Goal: Information Seeking & Learning: Check status

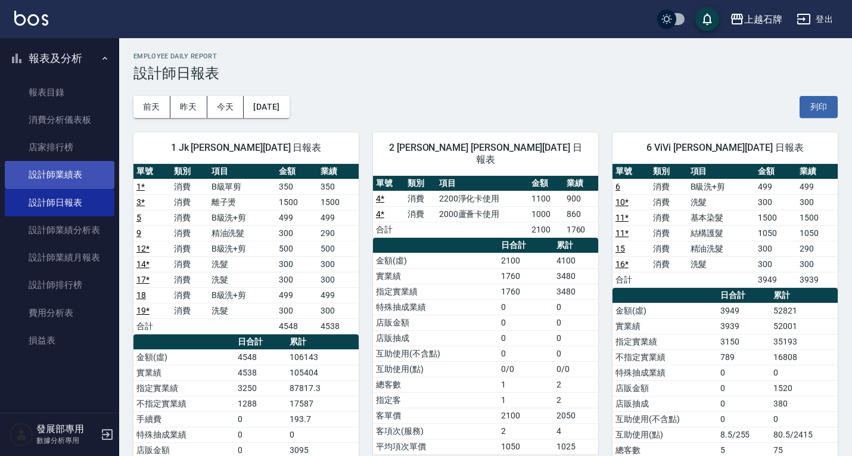
click at [88, 171] on link "設計師業績表" at bounding box center [60, 174] width 110 height 27
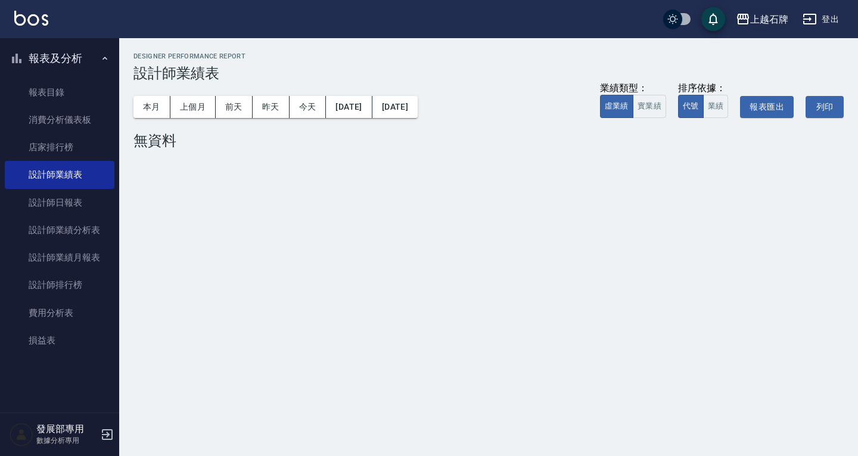
click at [753, 18] on div "上越石牌" at bounding box center [769, 19] width 38 height 15
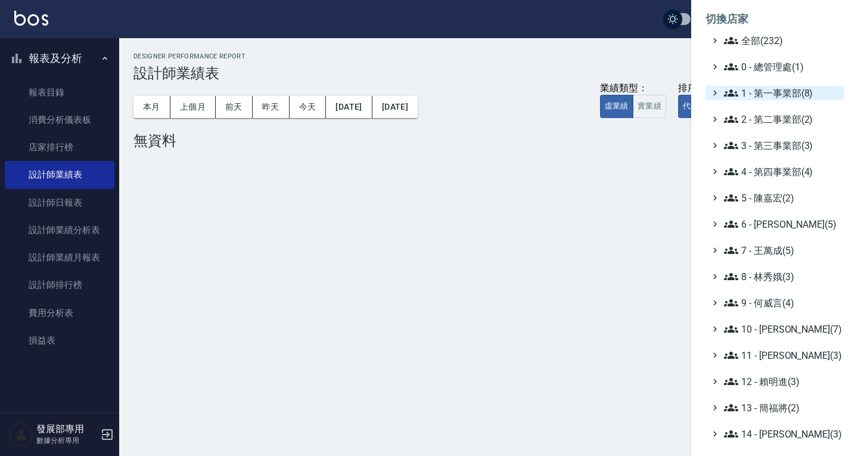
click at [761, 91] on span "1 - 第一事業部(8)" at bounding box center [781, 93] width 115 height 14
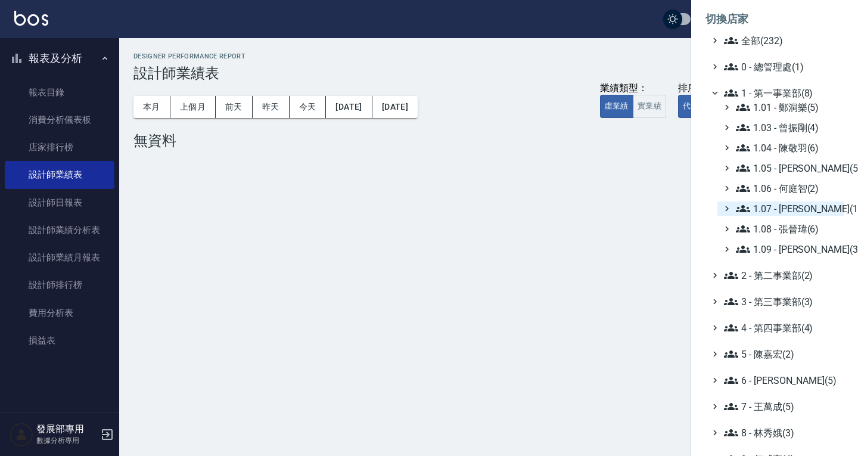
click at [784, 213] on span "1.07 - [PERSON_NAME](11)" at bounding box center [787, 208] width 103 height 14
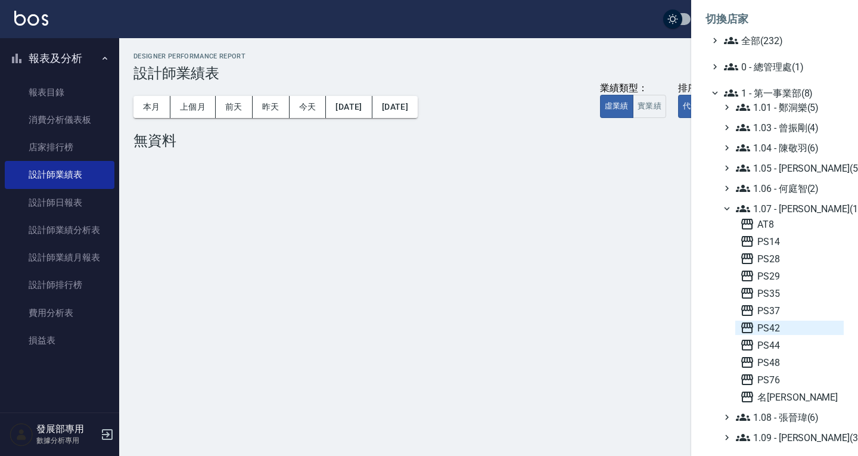
click at [777, 331] on span "PS42" at bounding box center [789, 327] width 99 height 14
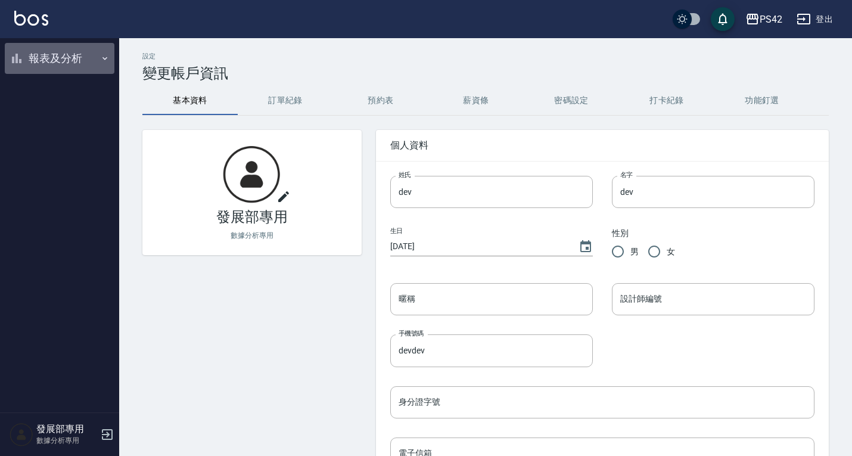
click at [68, 61] on button "報表及分析" at bounding box center [60, 58] width 110 height 31
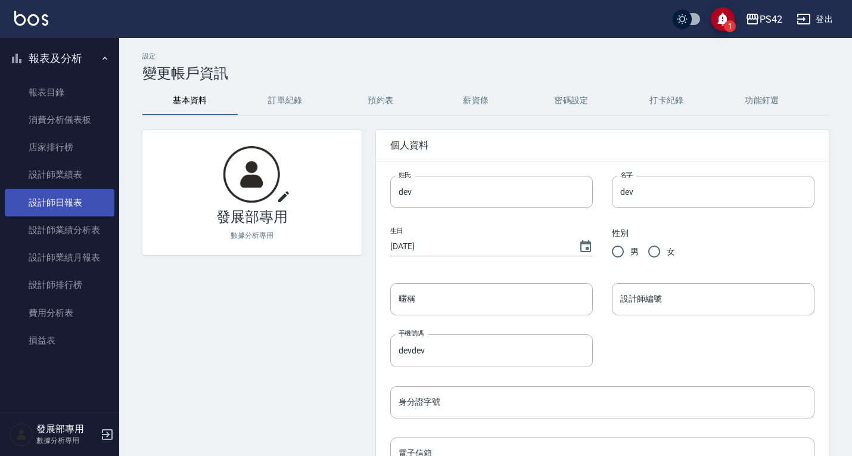
click at [74, 204] on link "設計師日報表" at bounding box center [60, 202] width 110 height 27
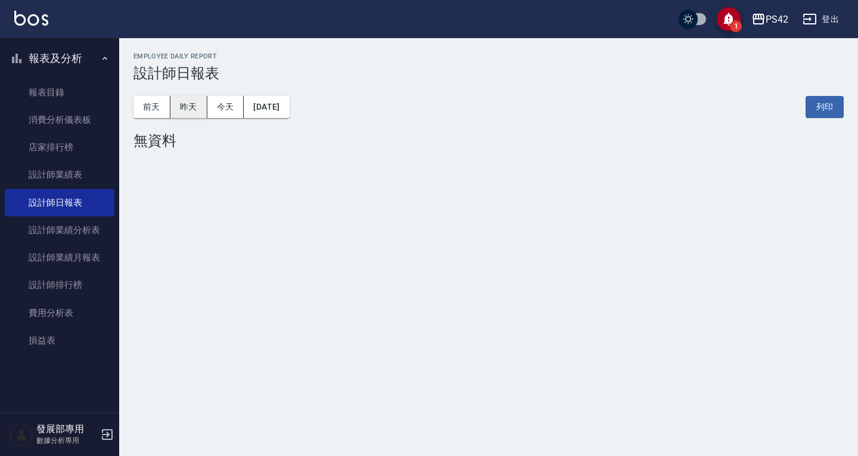
click at [183, 104] on button "昨天" at bounding box center [188, 107] width 37 height 22
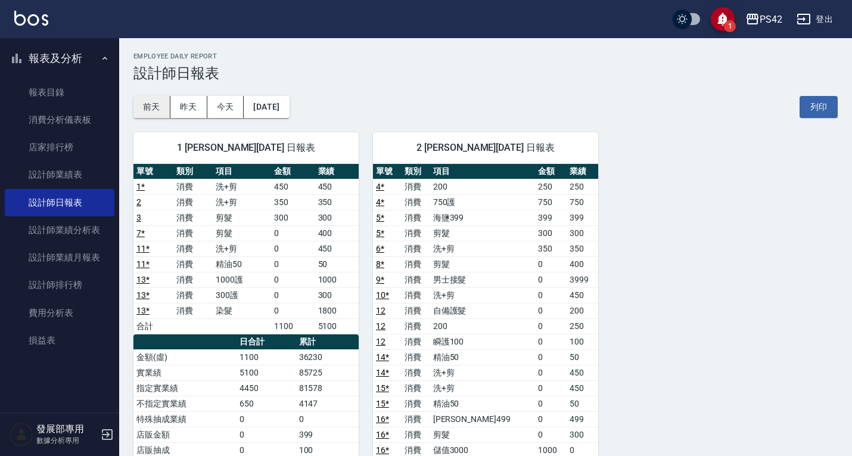
click at [150, 112] on button "前天" at bounding box center [151, 107] width 37 height 22
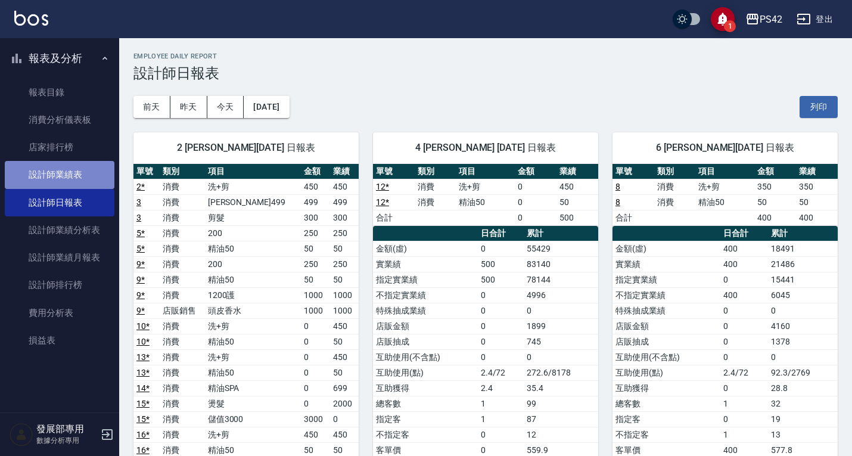
drag, startPoint x: 65, startPoint y: 176, endPoint x: 72, endPoint y: 169, distance: 10.1
click at [65, 176] on link "設計師業績表" at bounding box center [60, 174] width 110 height 27
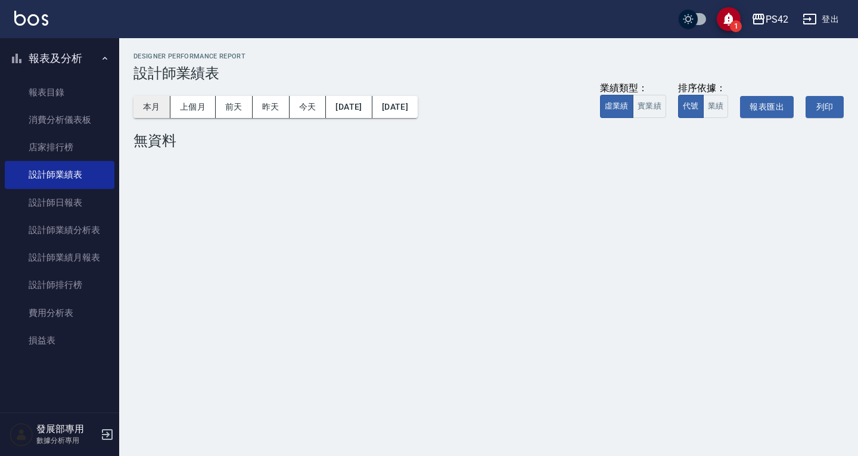
click at [156, 108] on button "本月" at bounding box center [151, 107] width 37 height 22
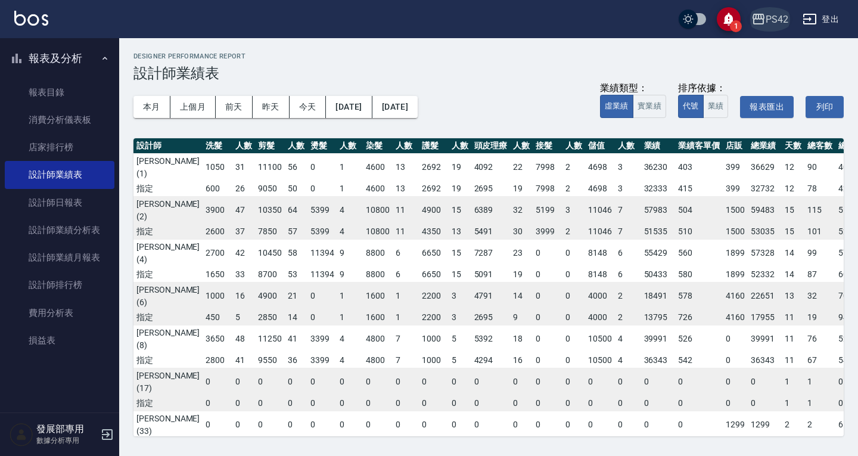
click at [777, 27] on button "PS42" at bounding box center [769, 19] width 46 height 24
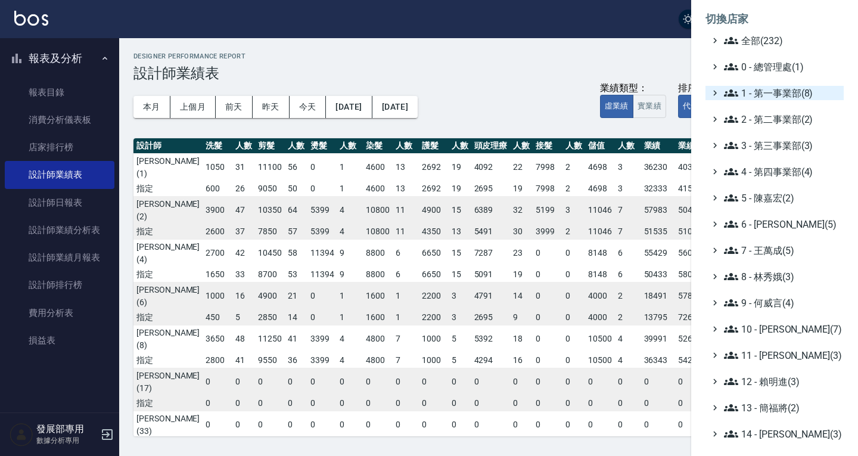
click at [770, 90] on span "1 - 第一事業部(8)" at bounding box center [781, 93] width 115 height 14
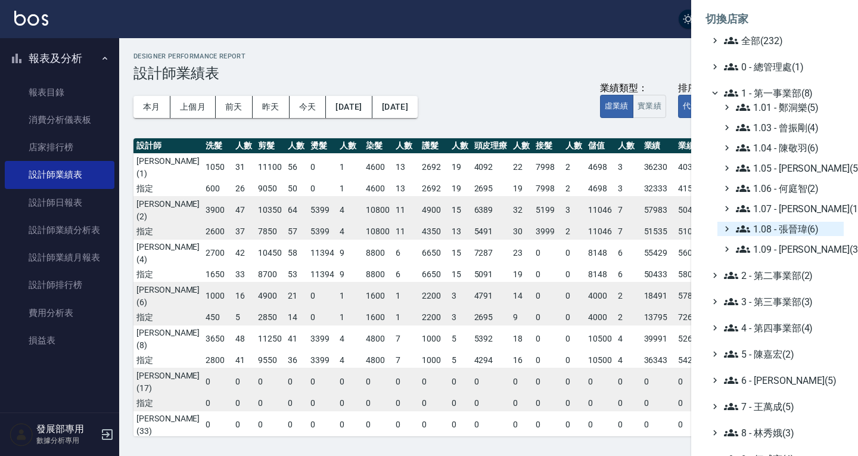
click at [789, 229] on span "1.08 - 張晉瑋(6)" at bounding box center [787, 229] width 103 height 14
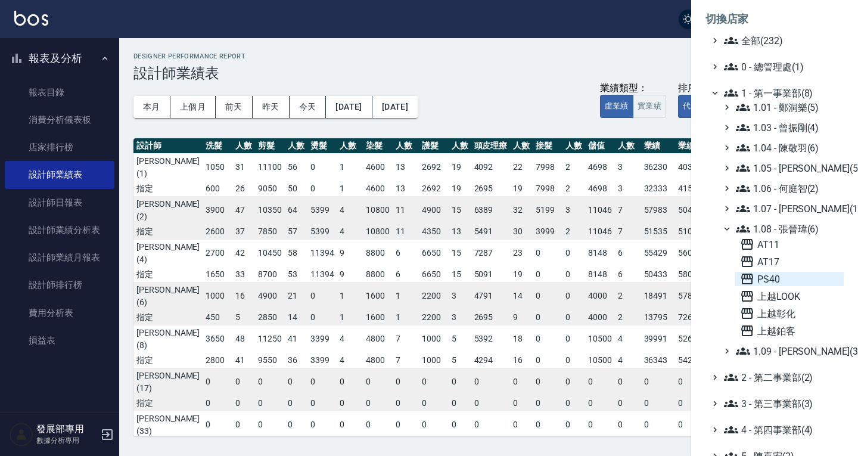
click at [779, 281] on span "PS40" at bounding box center [789, 279] width 99 height 14
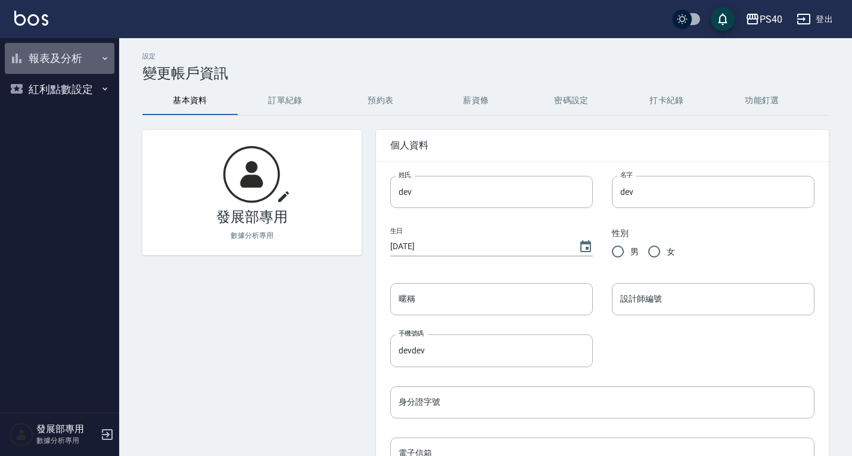
click at [70, 57] on button "報表及分析" at bounding box center [60, 58] width 110 height 31
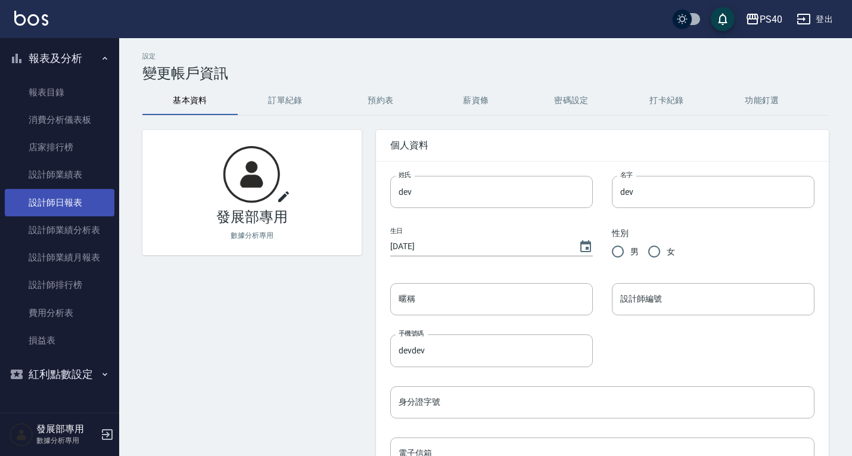
click at [72, 194] on link "設計師日報表" at bounding box center [60, 202] width 110 height 27
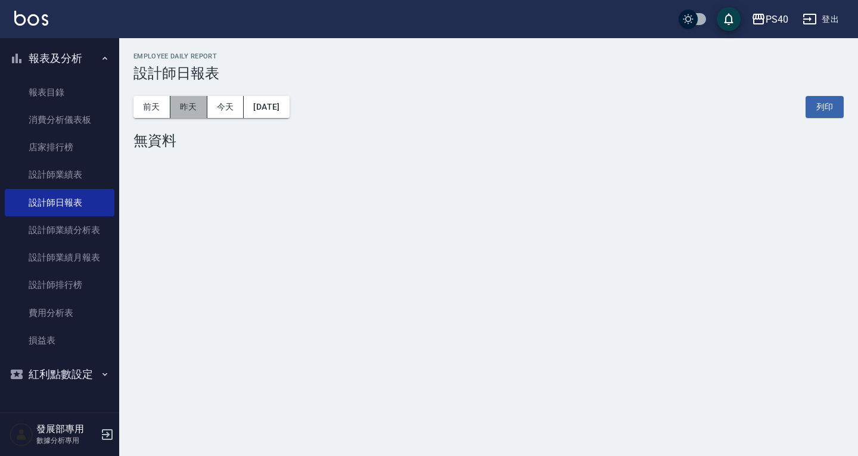
click at [189, 105] on button "昨天" at bounding box center [188, 107] width 37 height 22
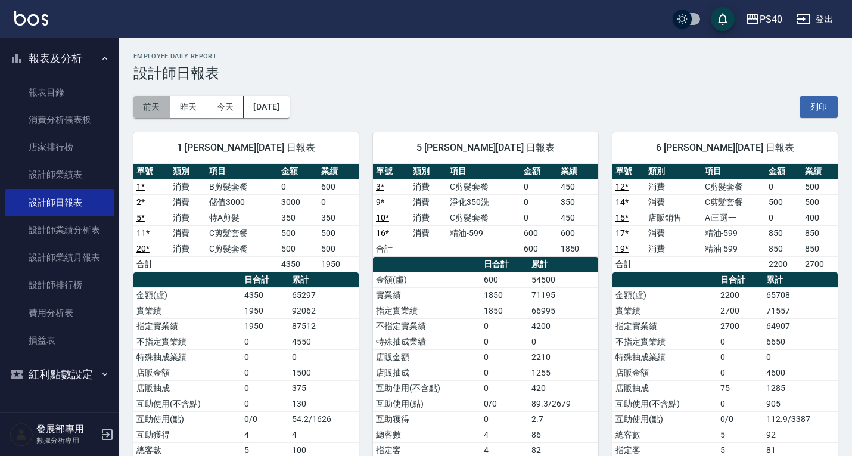
drag, startPoint x: 167, startPoint y: 102, endPoint x: 160, endPoint y: 104, distance: 7.2
click at [167, 102] on button "前天" at bounding box center [151, 107] width 37 height 22
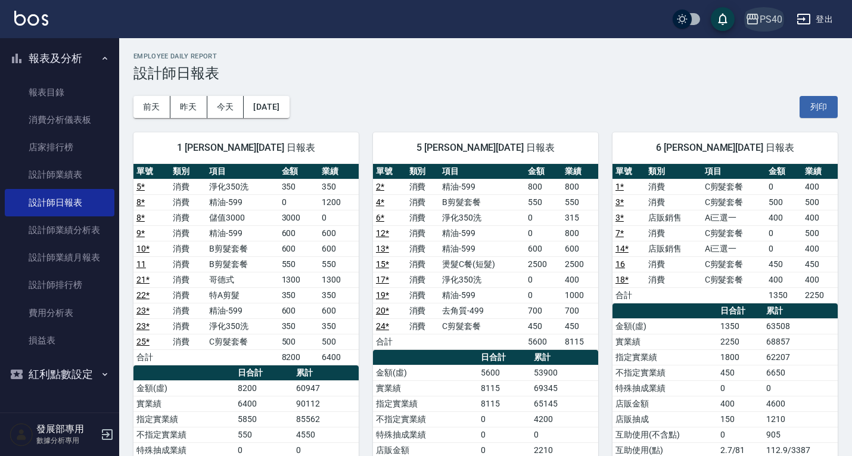
click at [768, 18] on div "PS40" at bounding box center [770, 19] width 23 height 15
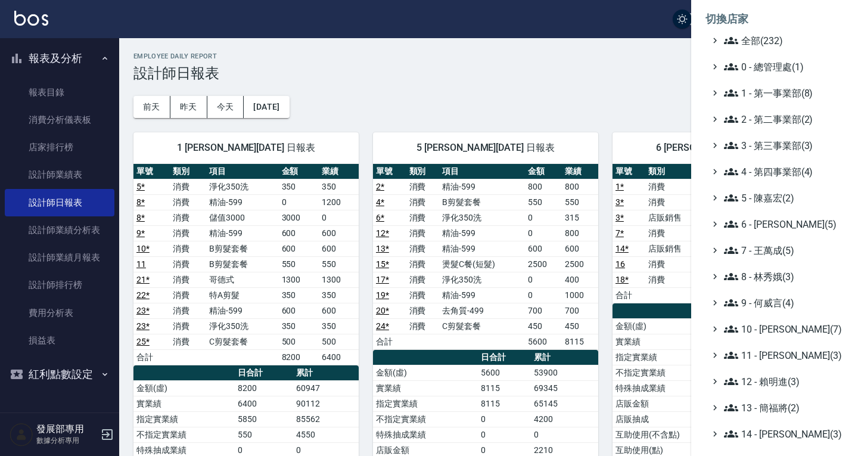
click at [771, 83] on ul "全部(232) 0 - 總管理處(1) 1 - 第一事業部(8) 2 - 第二事業部(2) 3 - 第三事業部(3) 4 - 第四事業部(4) 5 - [PE…" at bounding box center [774, 328] width 138 height 591
click at [769, 91] on span "1 - 第一事業部(8)" at bounding box center [781, 93] width 115 height 14
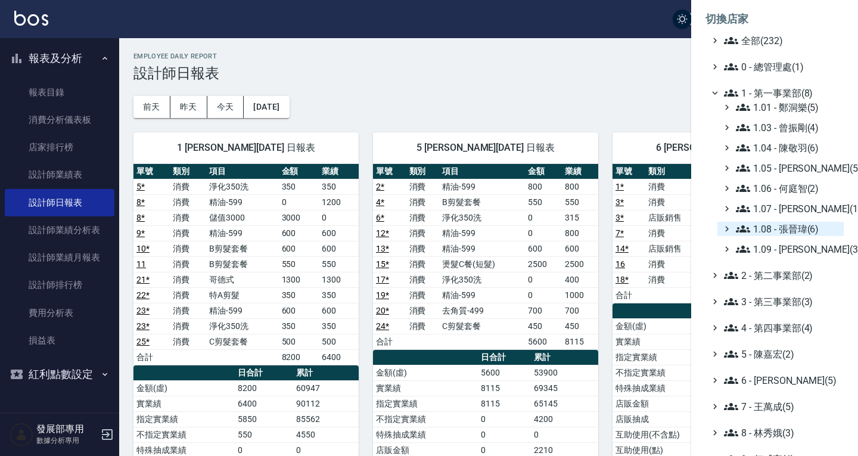
click at [790, 227] on span "1.08 - 張晉瑋(6)" at bounding box center [787, 229] width 103 height 14
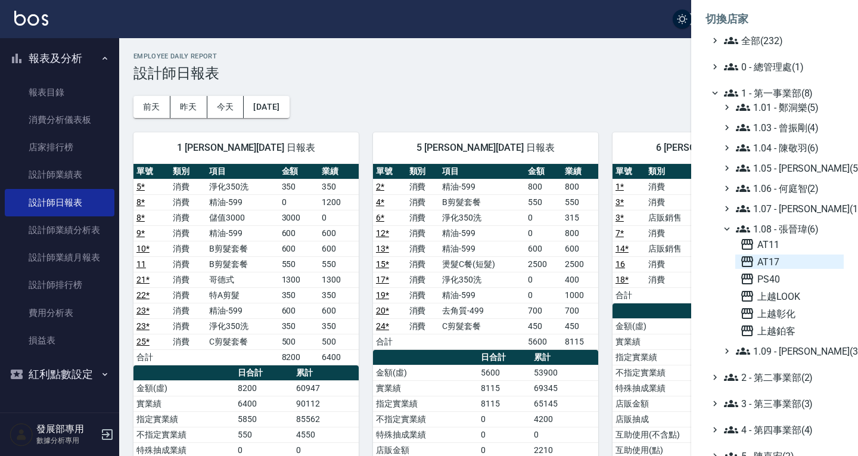
click at [795, 260] on span "AT17" at bounding box center [789, 261] width 99 height 14
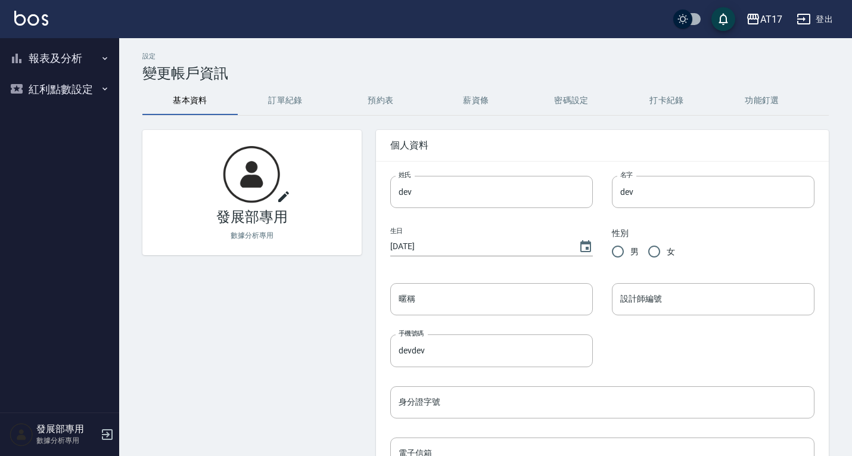
click at [49, 63] on button "報表及分析" at bounding box center [60, 58] width 110 height 31
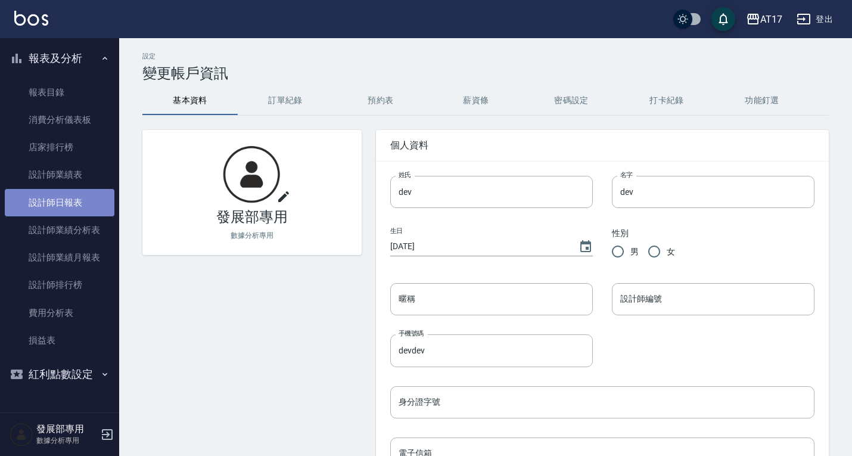
click at [75, 197] on link "設計師日報表" at bounding box center [60, 202] width 110 height 27
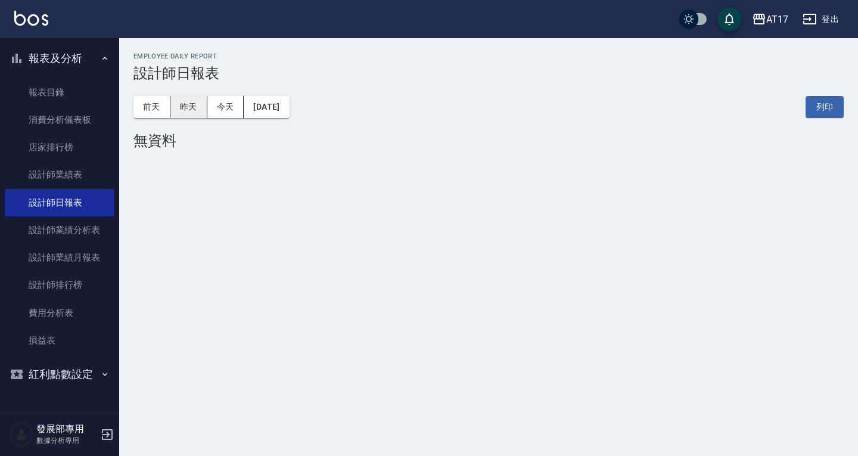
click at [186, 110] on button "昨天" at bounding box center [188, 107] width 37 height 22
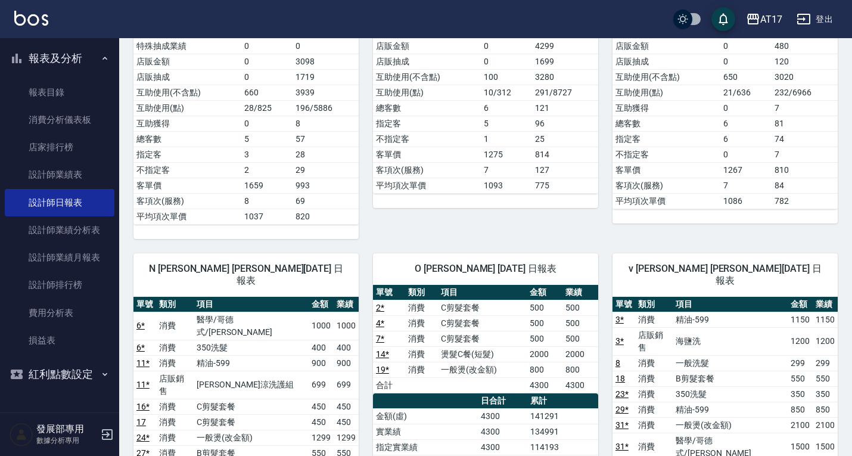
scroll to position [477, 0]
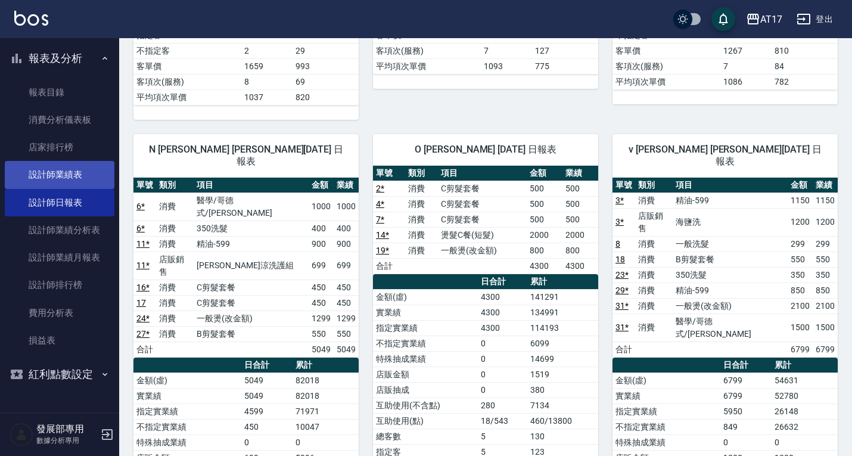
click at [54, 171] on link "設計師業績表" at bounding box center [60, 174] width 110 height 27
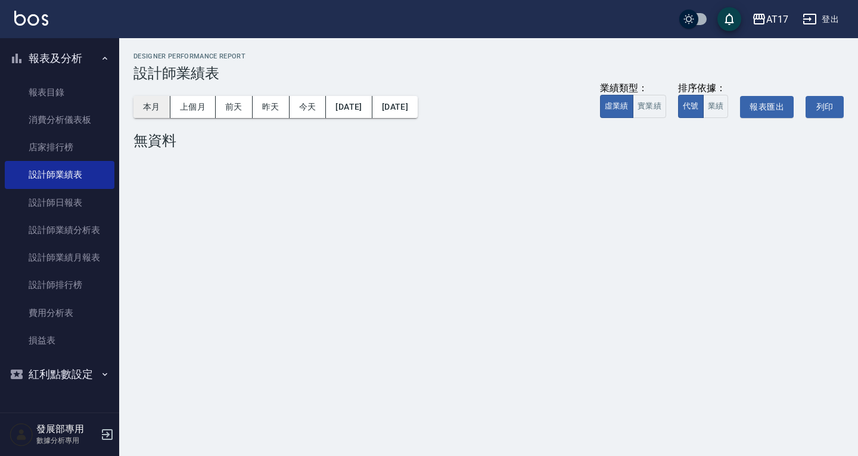
click at [155, 105] on button "本月" at bounding box center [151, 107] width 37 height 22
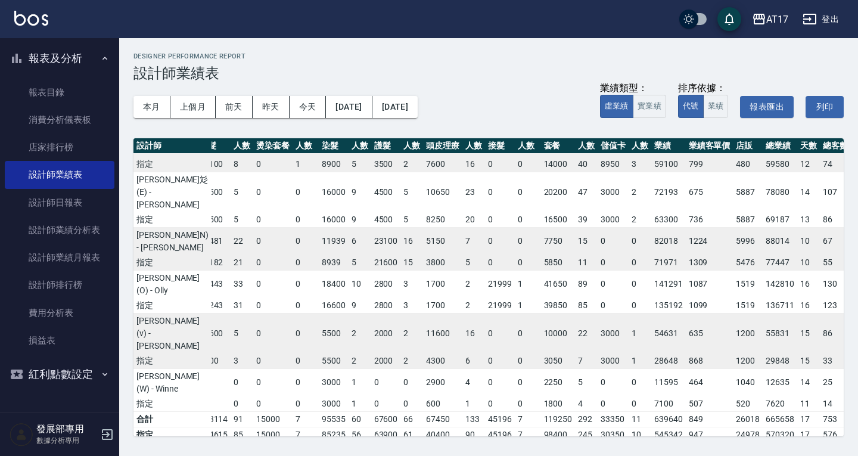
scroll to position [289, 115]
